Goal: Task Accomplishment & Management: Use online tool/utility

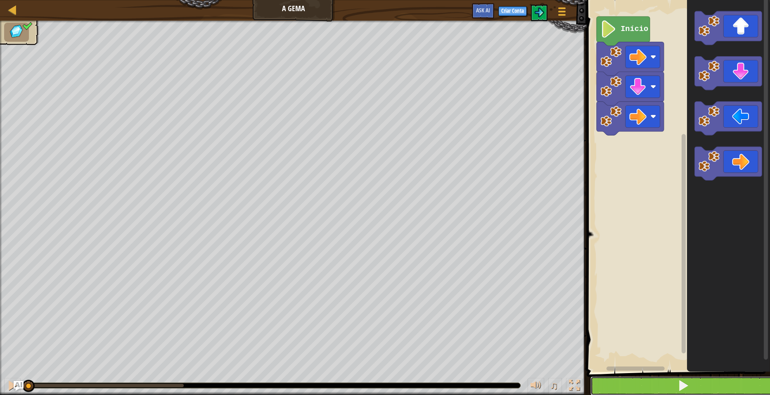
click at [677, 389] on button at bounding box center [684, 385] width 186 height 19
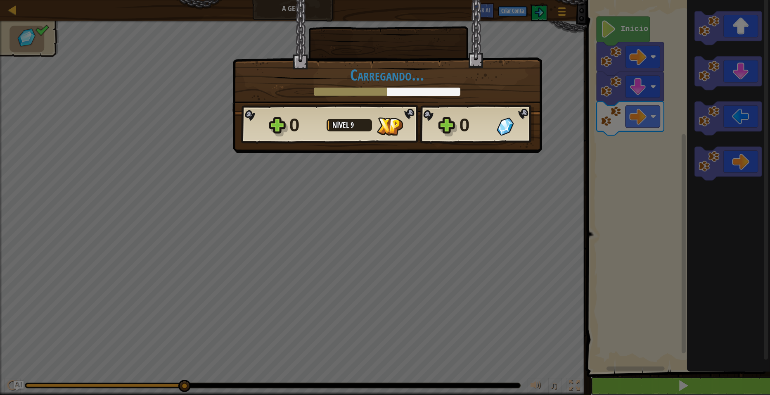
scroll to position [0, 0]
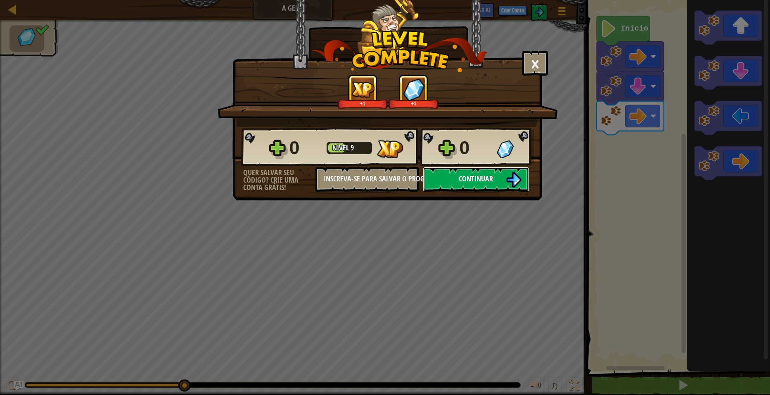
drag, startPoint x: 469, startPoint y: 174, endPoint x: 468, endPoint y: 183, distance: 9.2
click at [468, 183] on span "Continuar" at bounding box center [476, 178] width 34 height 10
